Goal: Transaction & Acquisition: Purchase product/service

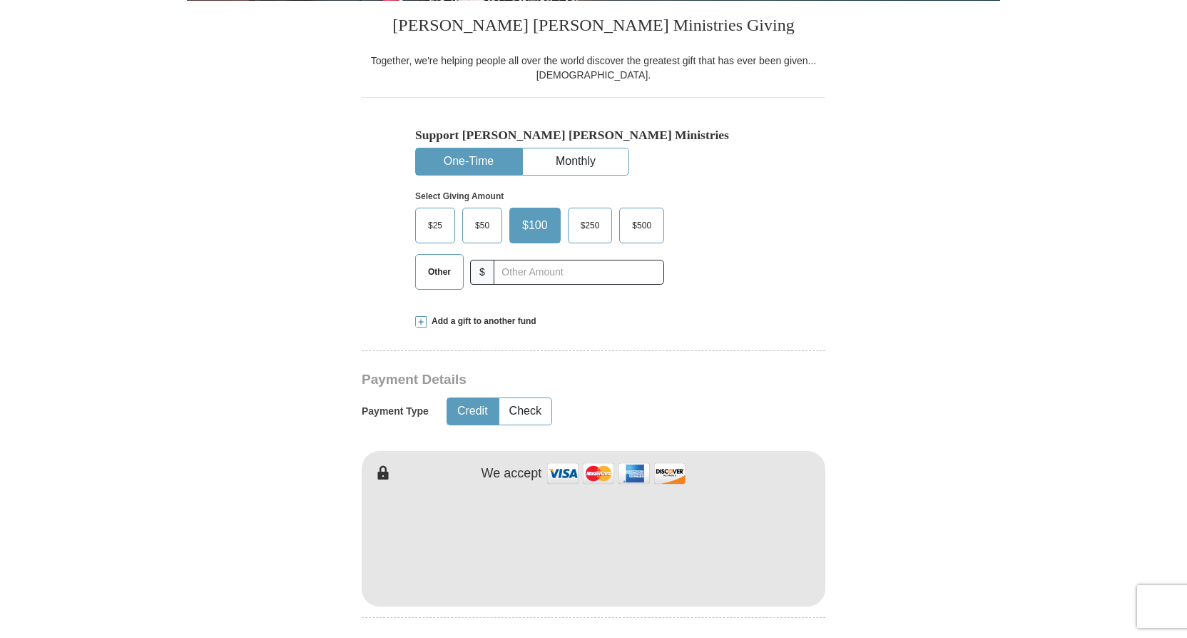
click at [444, 228] on span "$25" at bounding box center [435, 225] width 29 height 21
click at [0, 0] on input "$25" at bounding box center [0, 0] width 0 height 0
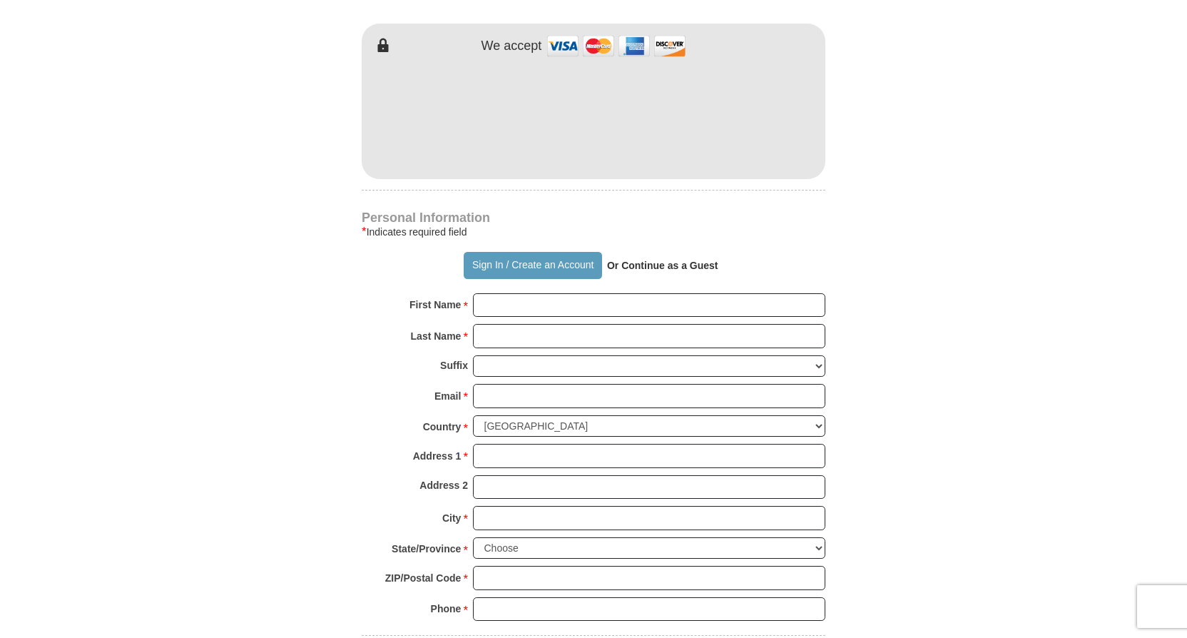
scroll to position [785, 0]
click at [501, 300] on input "First Name *" at bounding box center [649, 304] width 352 height 24
type input "[PERSON_NAME]"
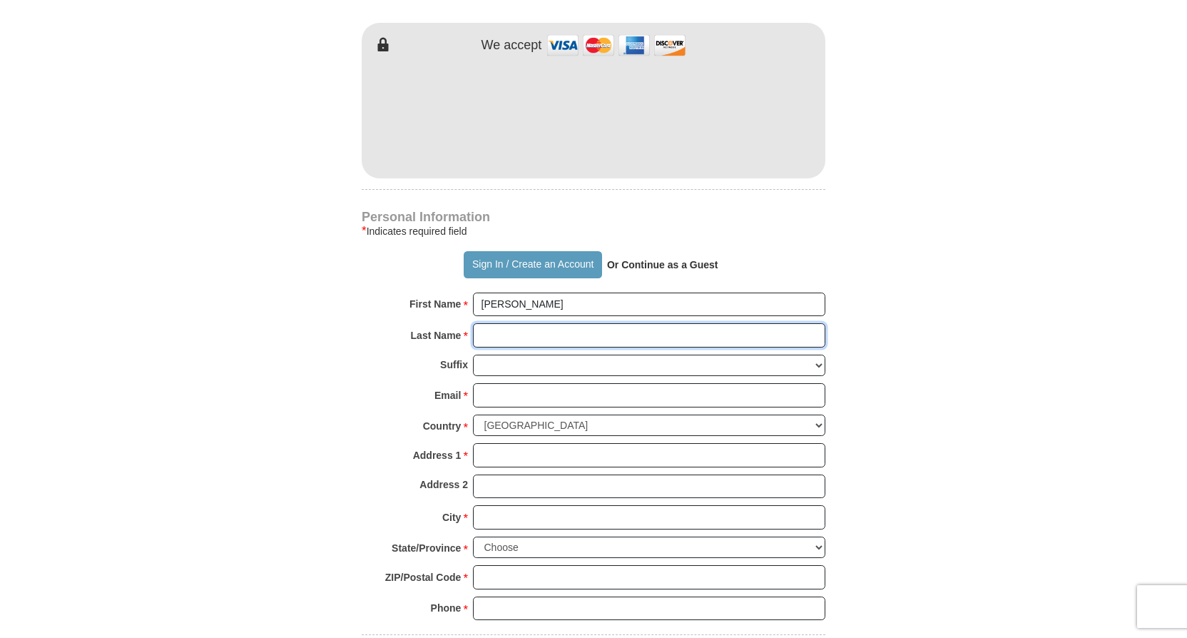
type input "[PERSON_NAME]"
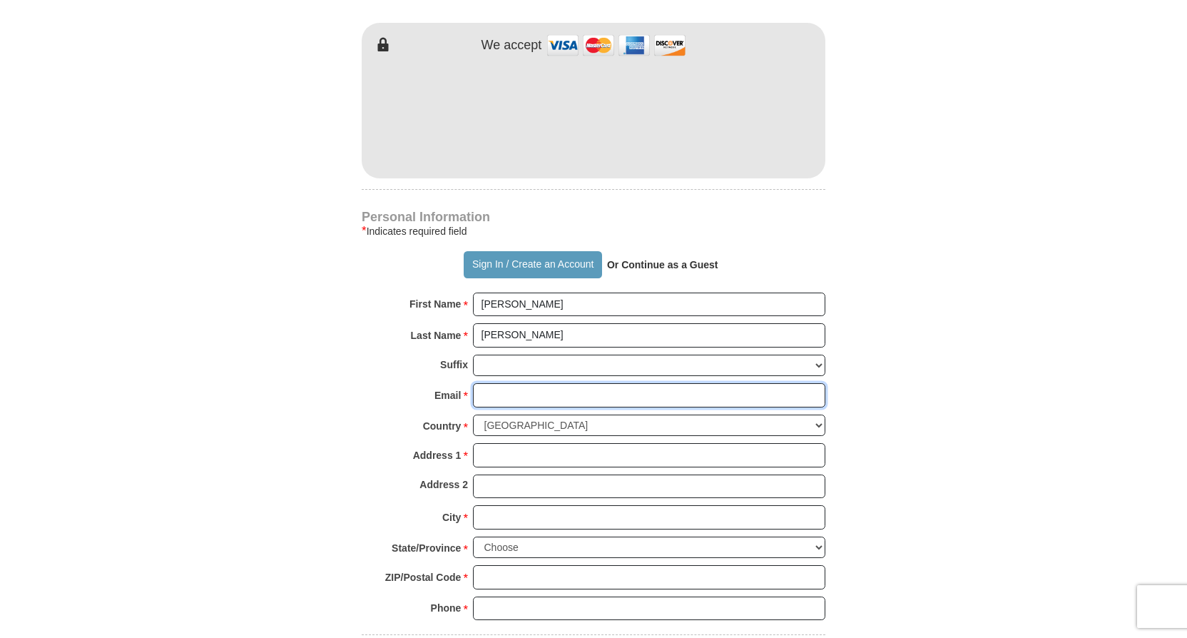
type input "[EMAIL_ADDRESS][DOMAIN_NAME]"
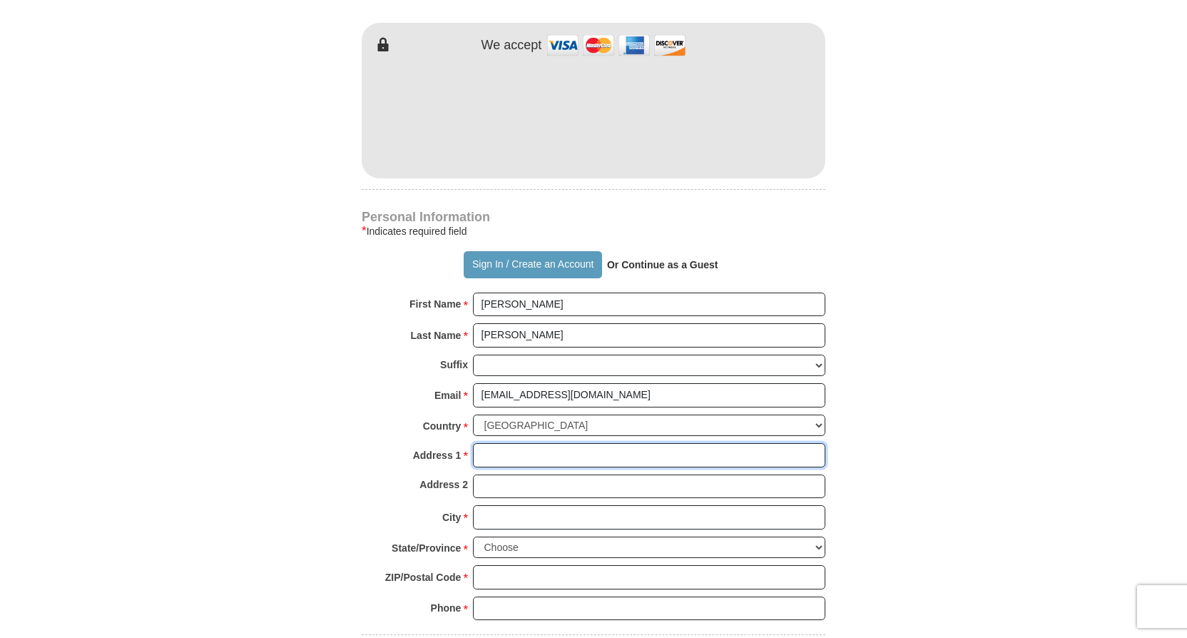
type input "[STREET_ADDRESS]"
type input "[GEOGRAPHIC_DATA]"
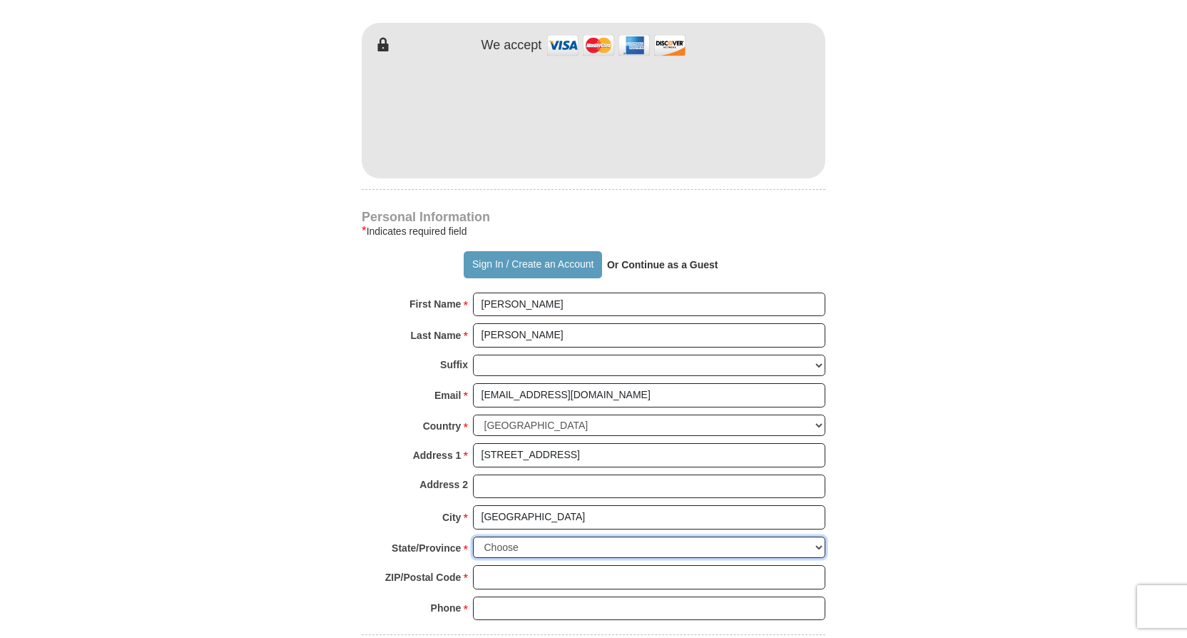
select select "CA"
type input "92107"
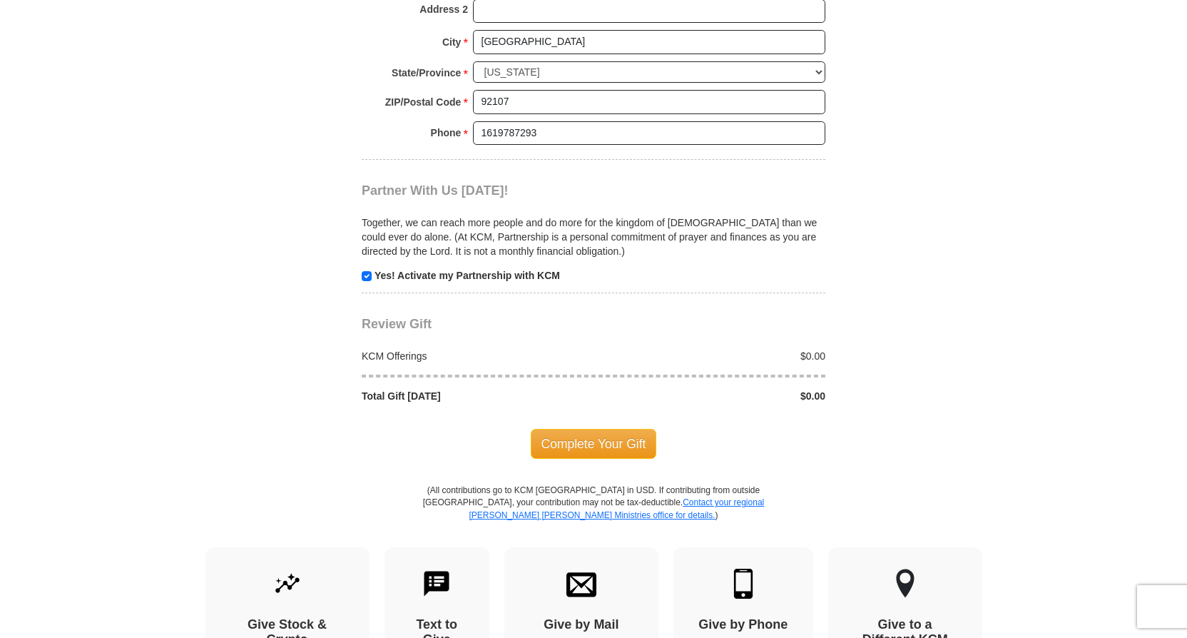
scroll to position [1284, 0]
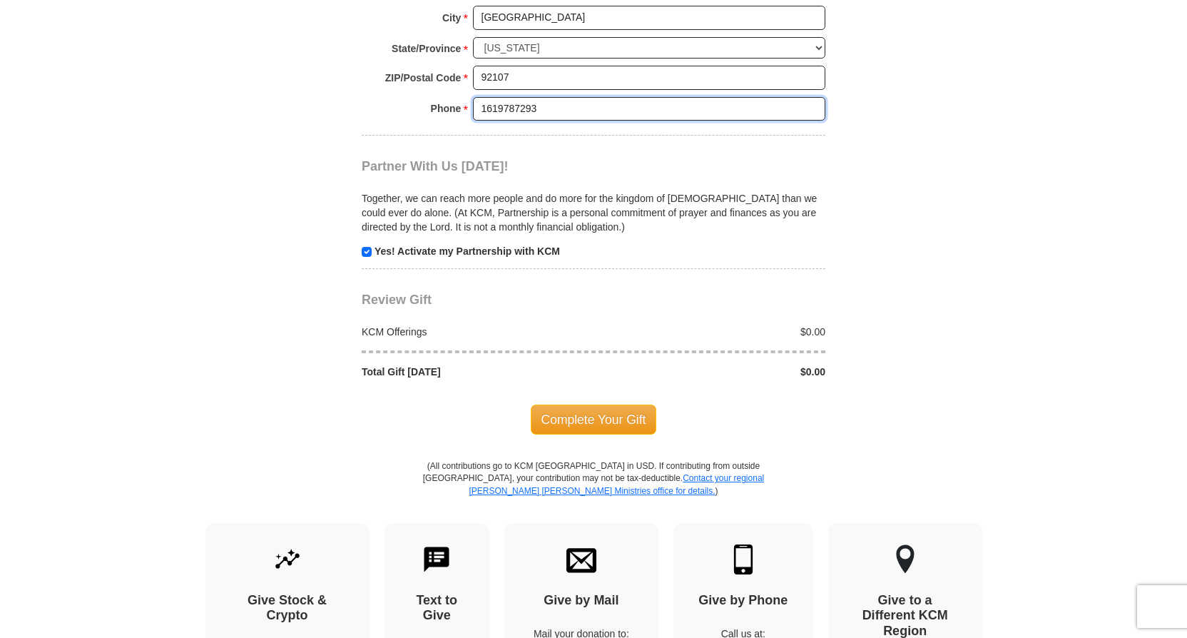
click at [541, 111] on input "1619787293" at bounding box center [649, 109] width 352 height 24
type input "16197872937"
click at [808, 372] on div "$0.00" at bounding box center [714, 372] width 240 height 14
drag, startPoint x: 807, startPoint y: 375, endPoint x: 833, endPoint y: 375, distance: 25.7
click at [833, 375] on div "$0.00" at bounding box center [714, 372] width 240 height 14
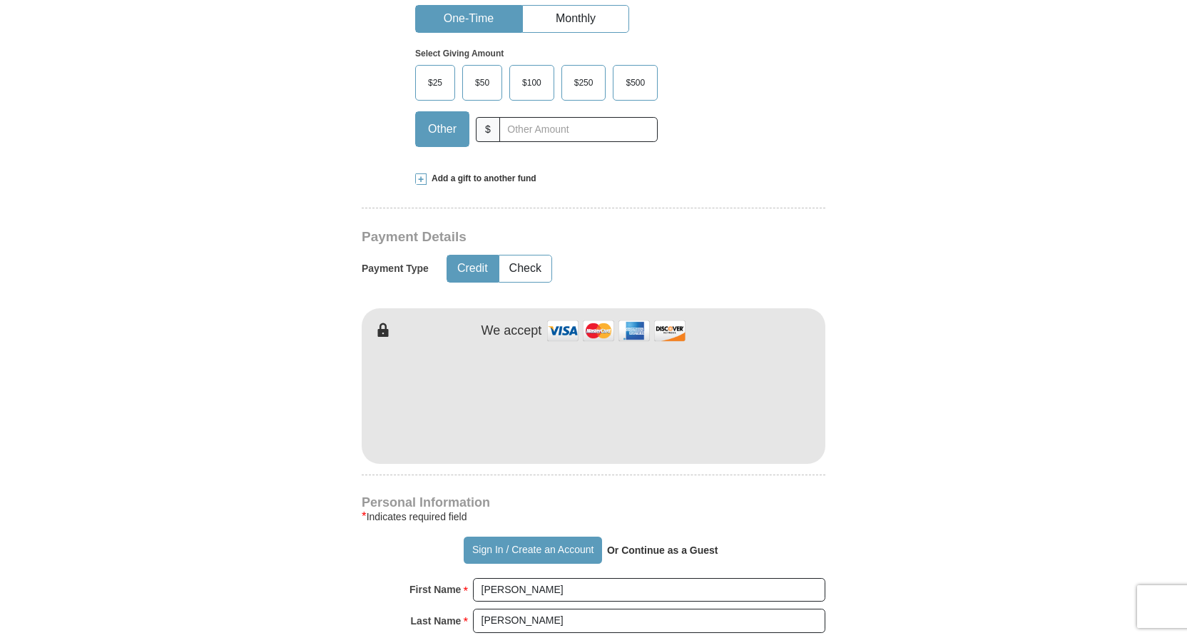
scroll to position [357, 0]
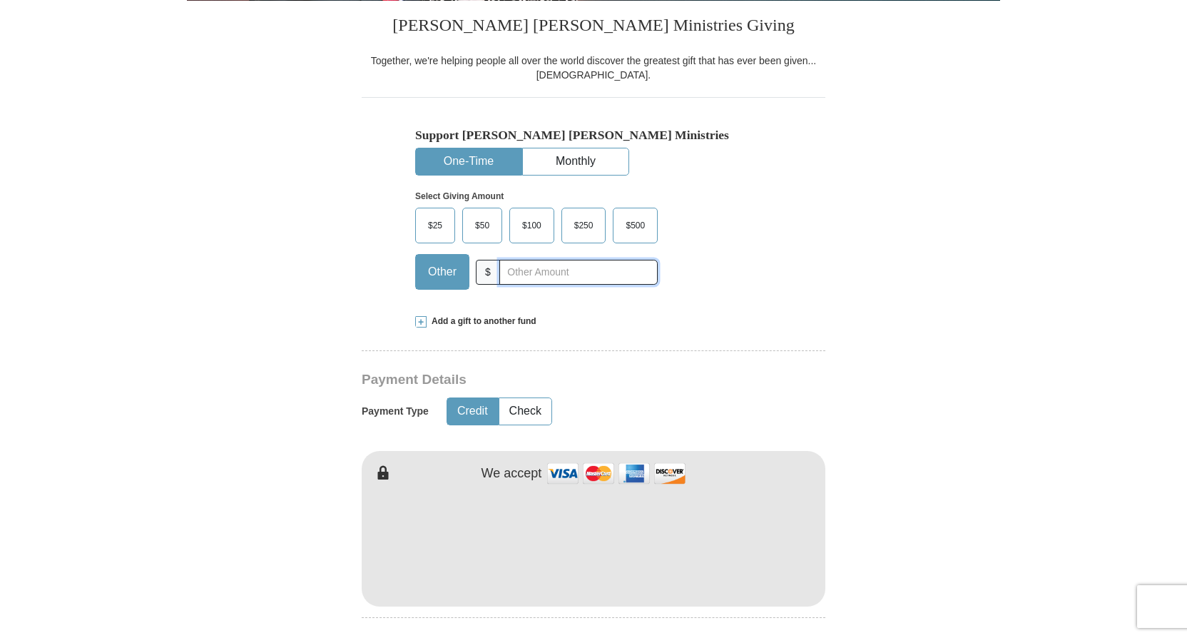
click at [521, 273] on input "text" at bounding box center [578, 272] width 158 height 25
type input "25"
type input "[STREET_ADDRESS]"
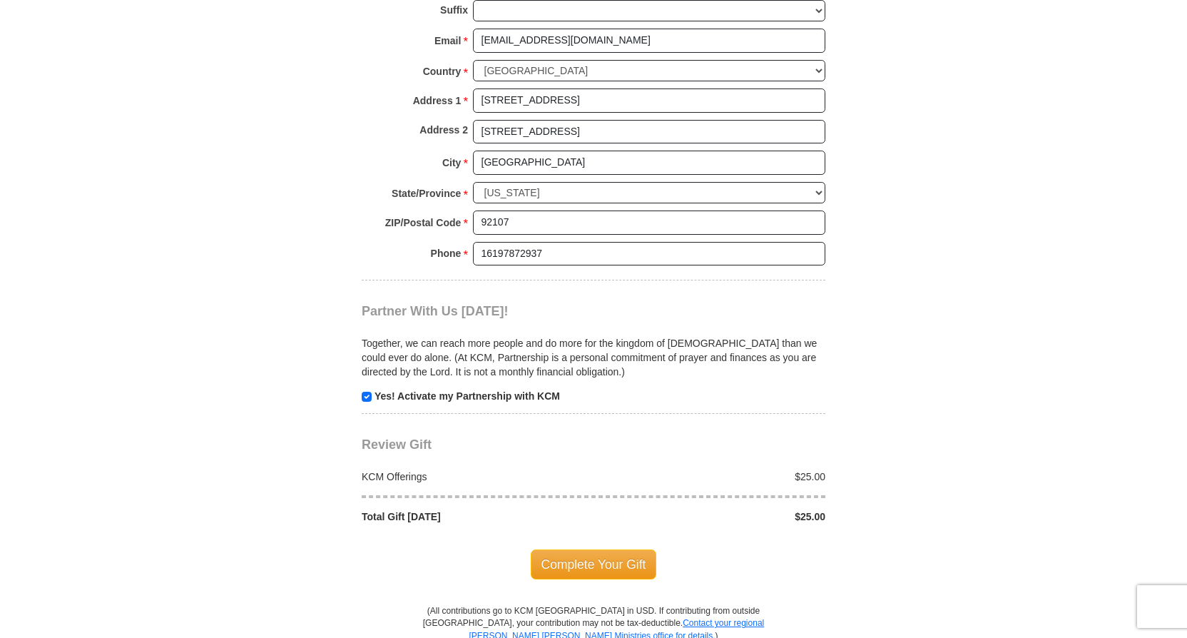
scroll to position [1141, 0]
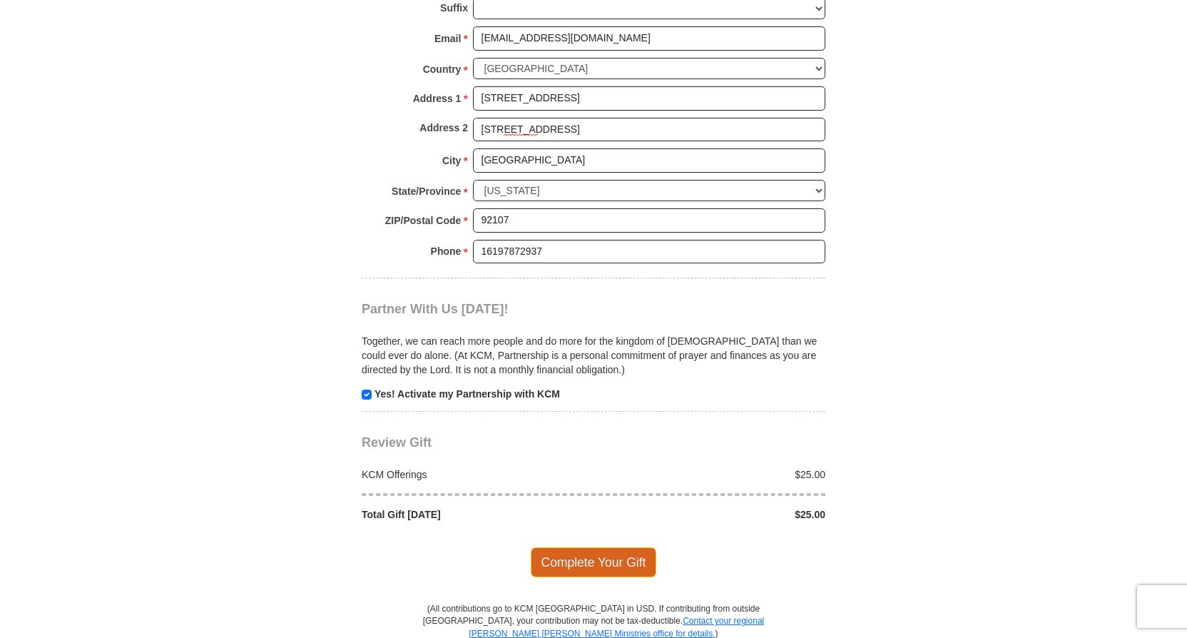
click at [559, 565] on span "Complete Your Gift" at bounding box center [594, 562] width 126 height 30
